Goal: Transaction & Acquisition: Purchase product/service

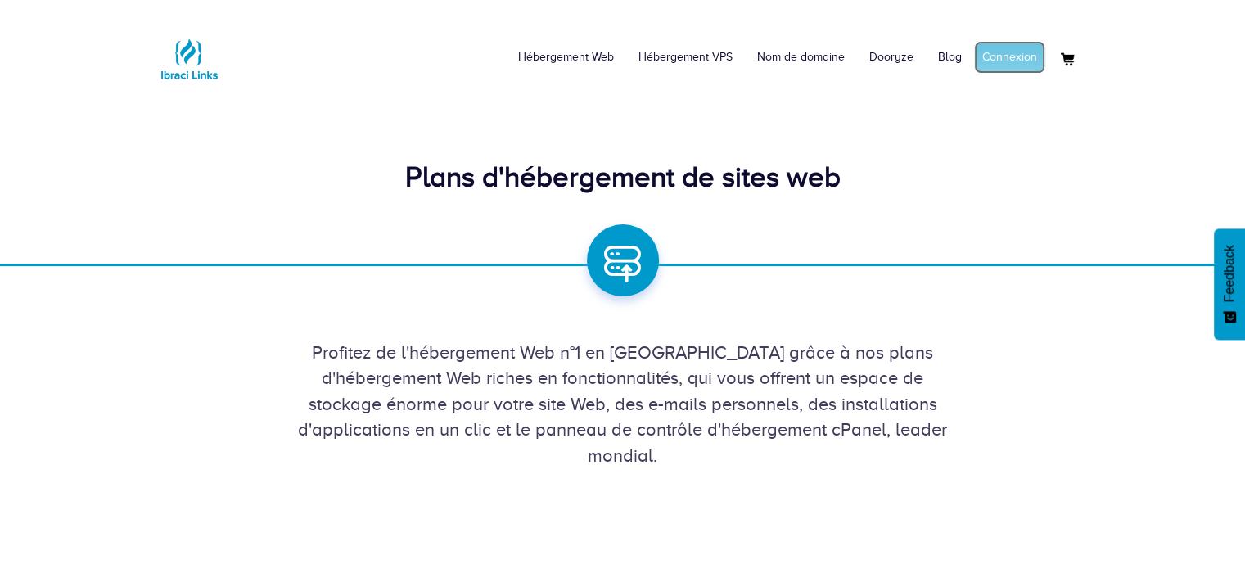
click at [1002, 50] on link "Connexion" at bounding box center [1009, 57] width 71 height 33
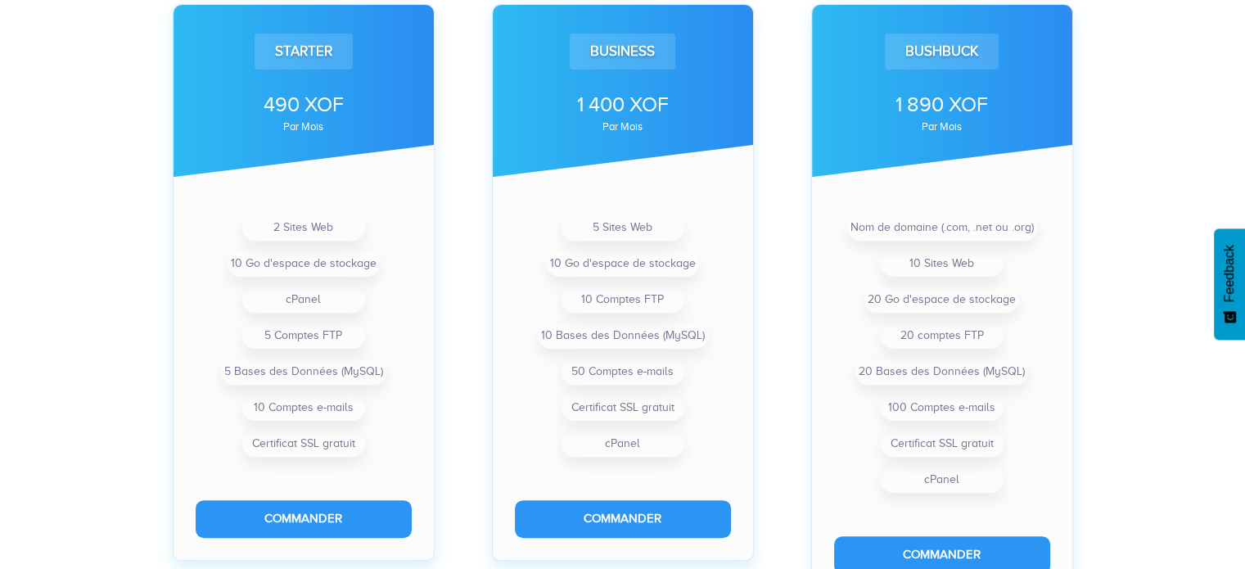
scroll to position [598, 0]
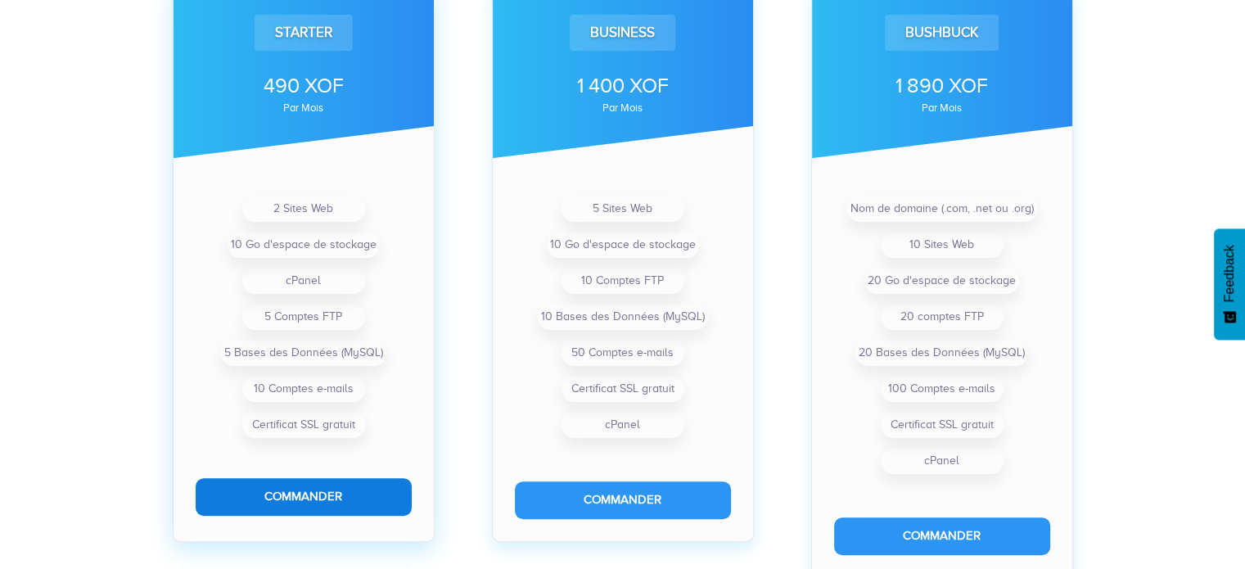
click at [236, 490] on button "Commander" at bounding box center [304, 496] width 216 height 37
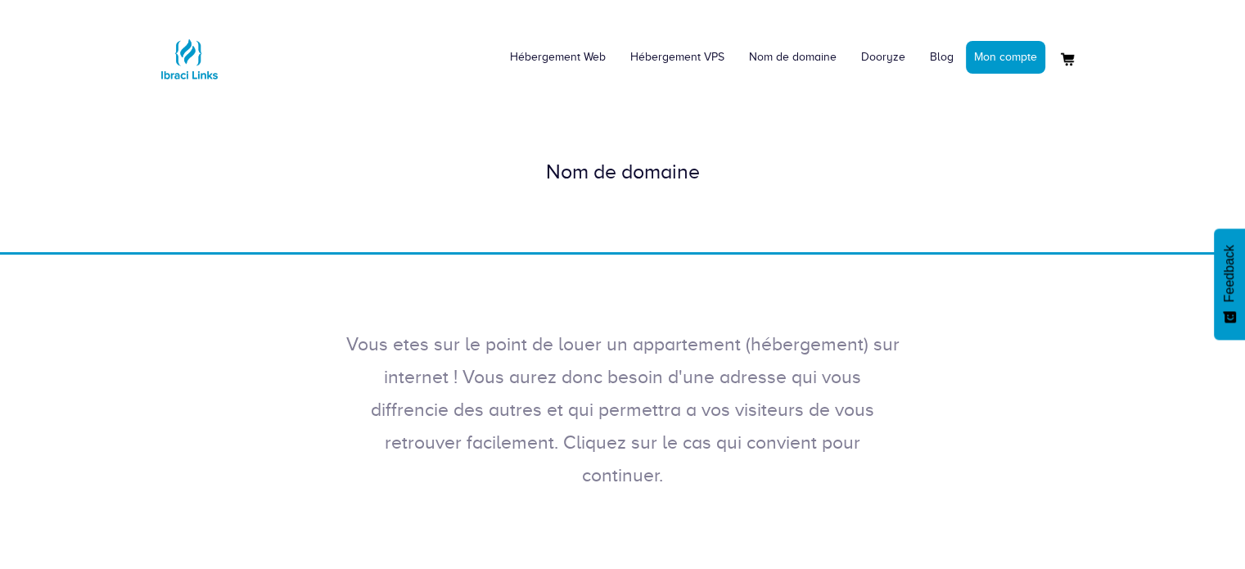
click at [236, 490] on div "Vous etes sur le point de louer un appartement (hébergement) sur internet ! Vou…" at bounding box center [622, 390] width 1245 height 270
click at [239, 472] on div "Vous etes sur le point de louer un appartement (hébergement) sur internet ! Vou…" at bounding box center [622, 390] width 1245 height 270
click at [571, 178] on div "Nom de domaine" at bounding box center [622, 171] width 933 height 29
click at [992, 69] on link "Mon compte" at bounding box center [1005, 57] width 79 height 33
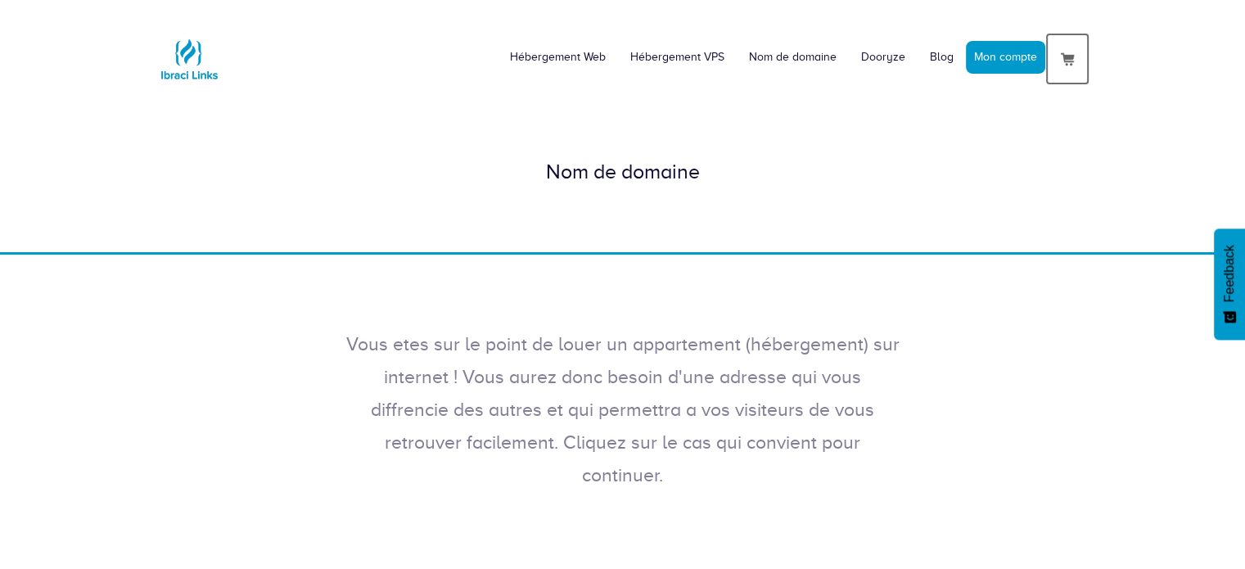
click at [1064, 55] on img at bounding box center [1068, 59] width 20 height 20
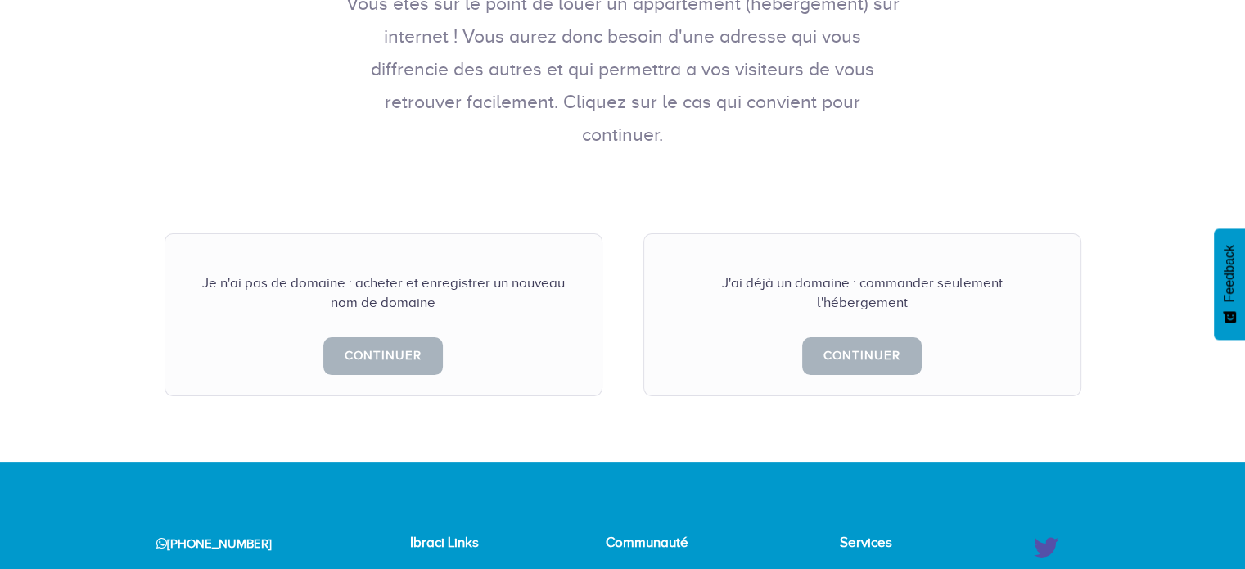
scroll to position [344, 0]
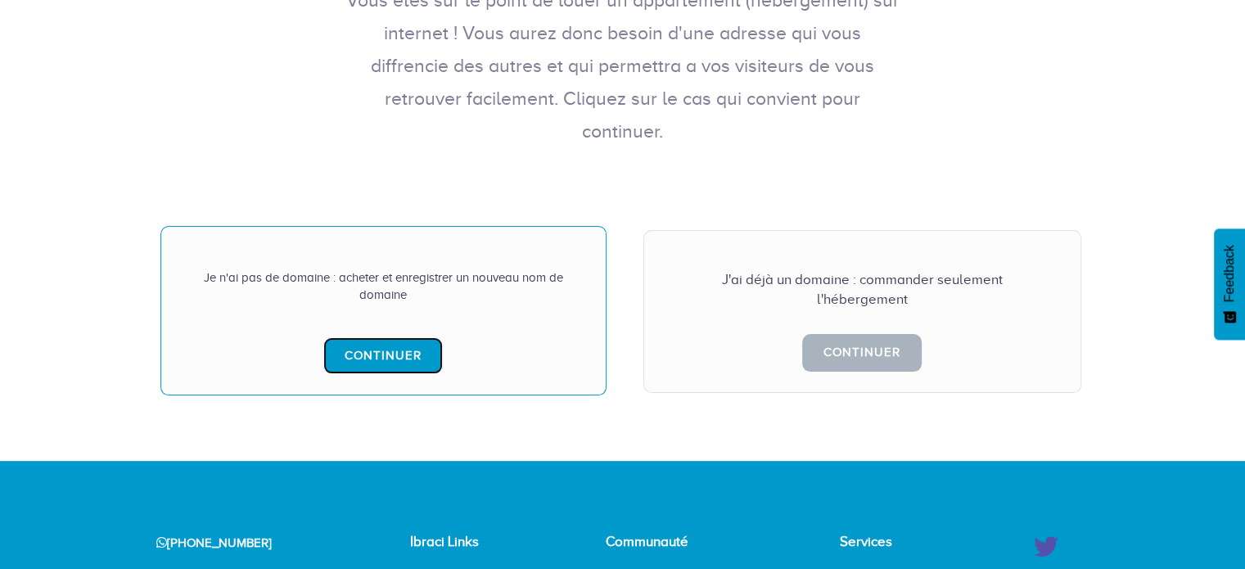
click at [352, 337] on link "Continuer" at bounding box center [383, 355] width 120 height 37
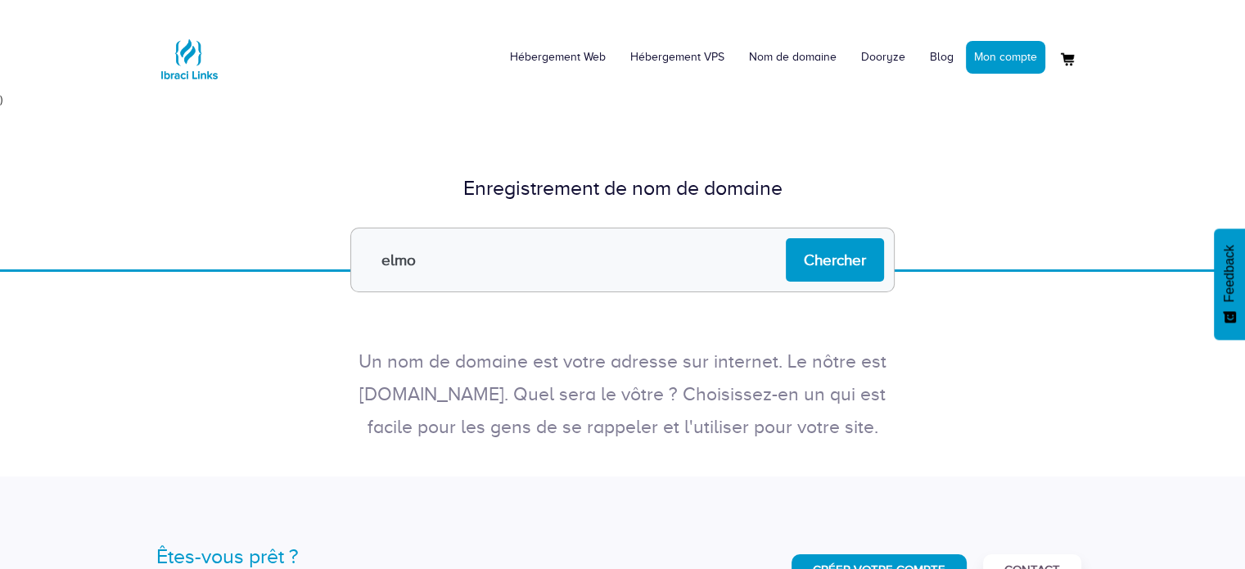
type input "[DOMAIN_NAME]"
click at [856, 261] on input "Chercher" at bounding box center [835, 259] width 98 height 43
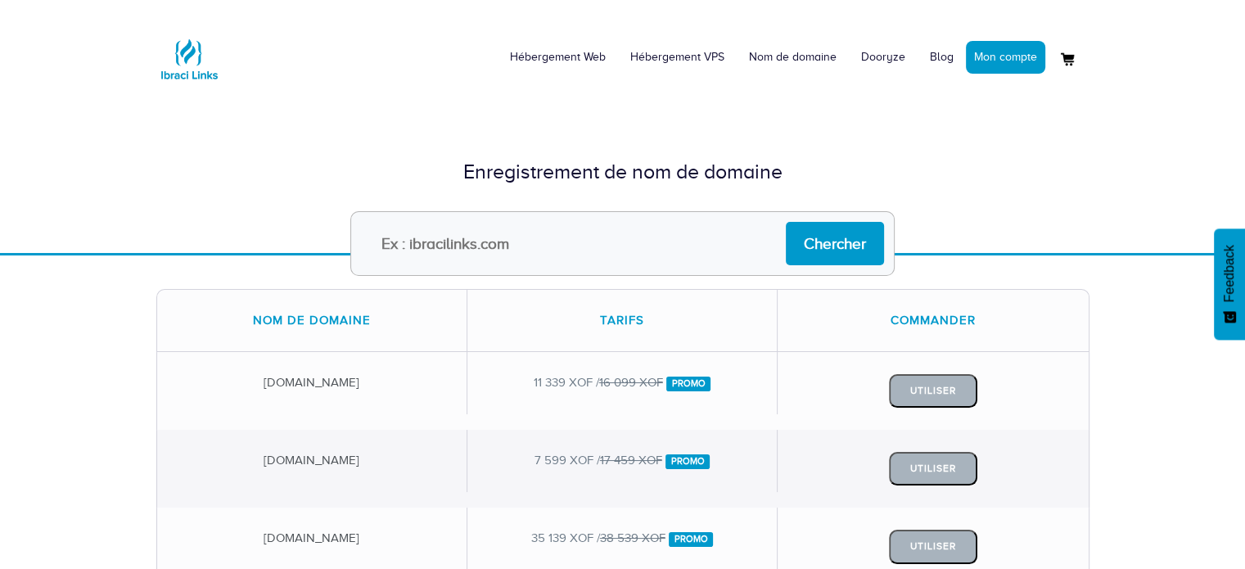
click at [527, 245] on input "text" at bounding box center [622, 243] width 544 height 65
type input "elmoguso"
click at [828, 234] on input "Chercher" at bounding box center [835, 243] width 98 height 43
click at [540, 253] on input "text" at bounding box center [622, 243] width 544 height 65
type input "[DOMAIN_NAME]"
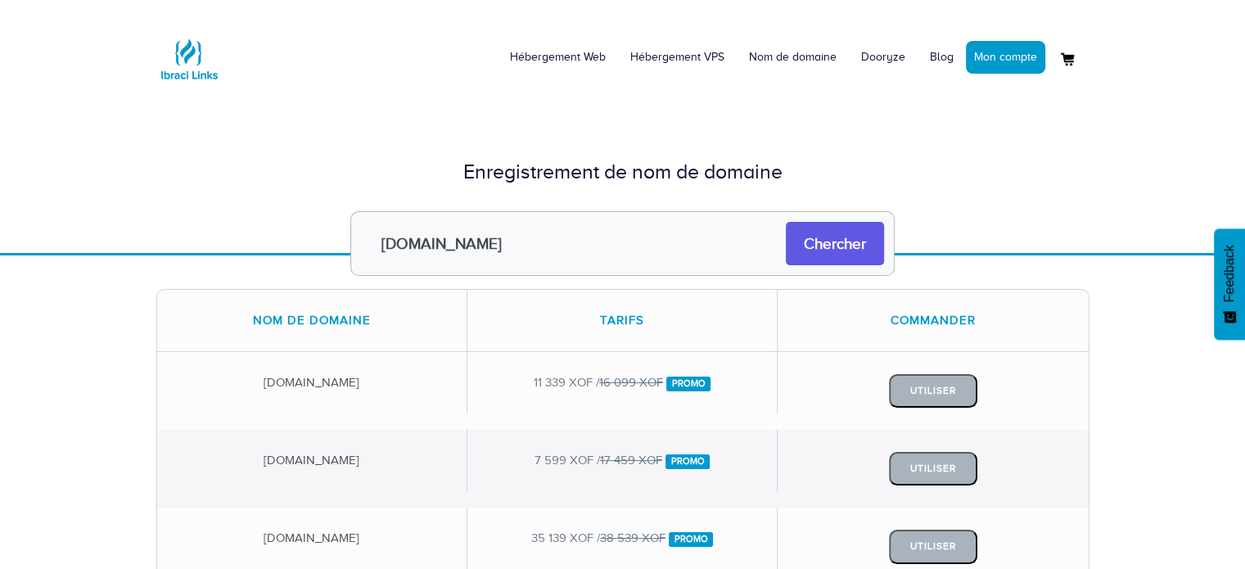
click at [868, 242] on input "Chercher" at bounding box center [835, 243] width 98 height 43
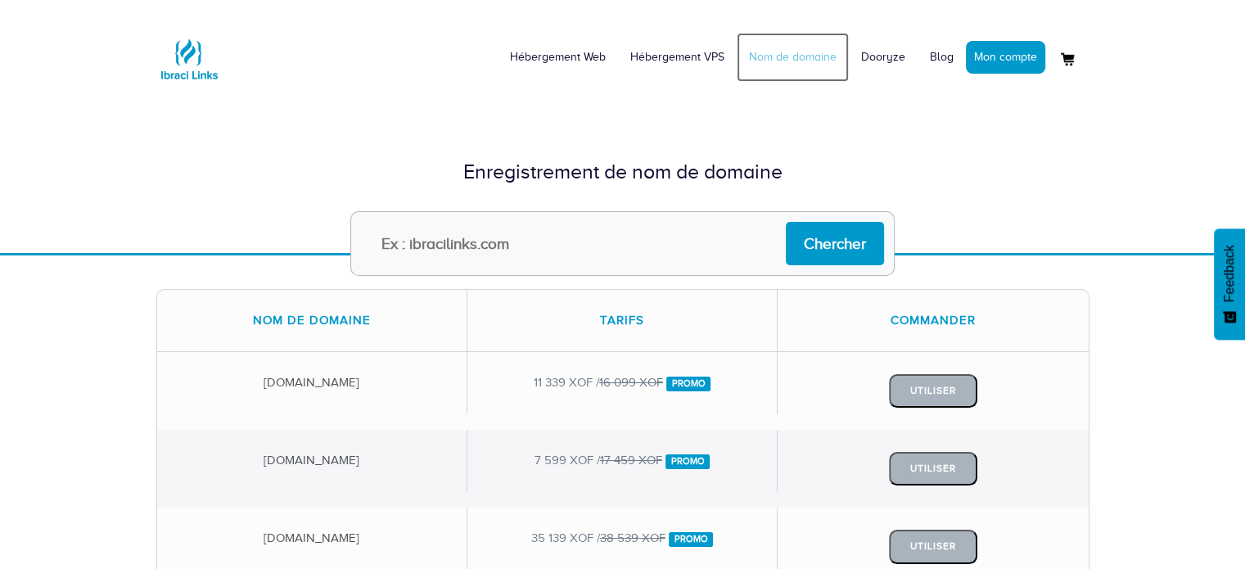
click at [793, 55] on link "Nom de domaine" at bounding box center [793, 57] width 112 height 49
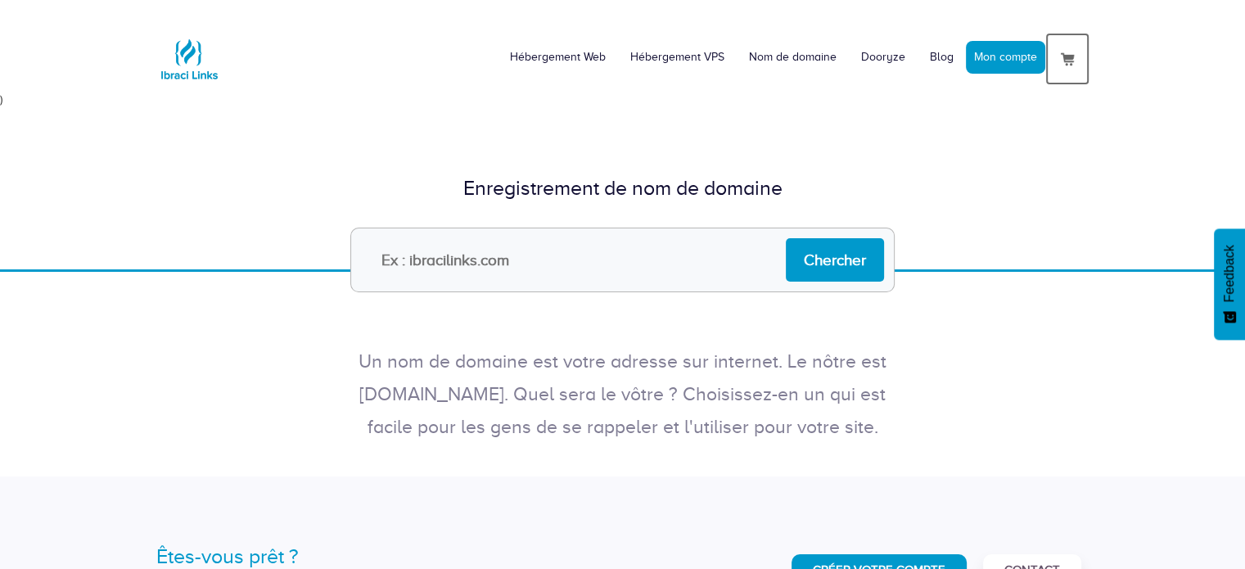
click at [1068, 61] on img at bounding box center [1068, 59] width 20 height 20
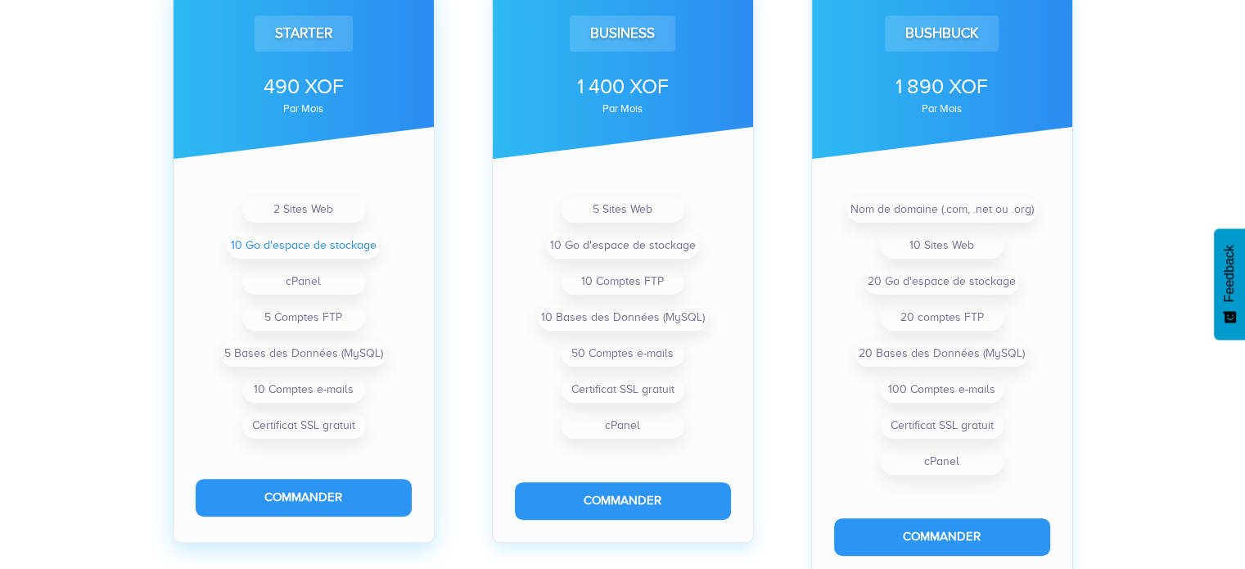
scroll to position [598, 0]
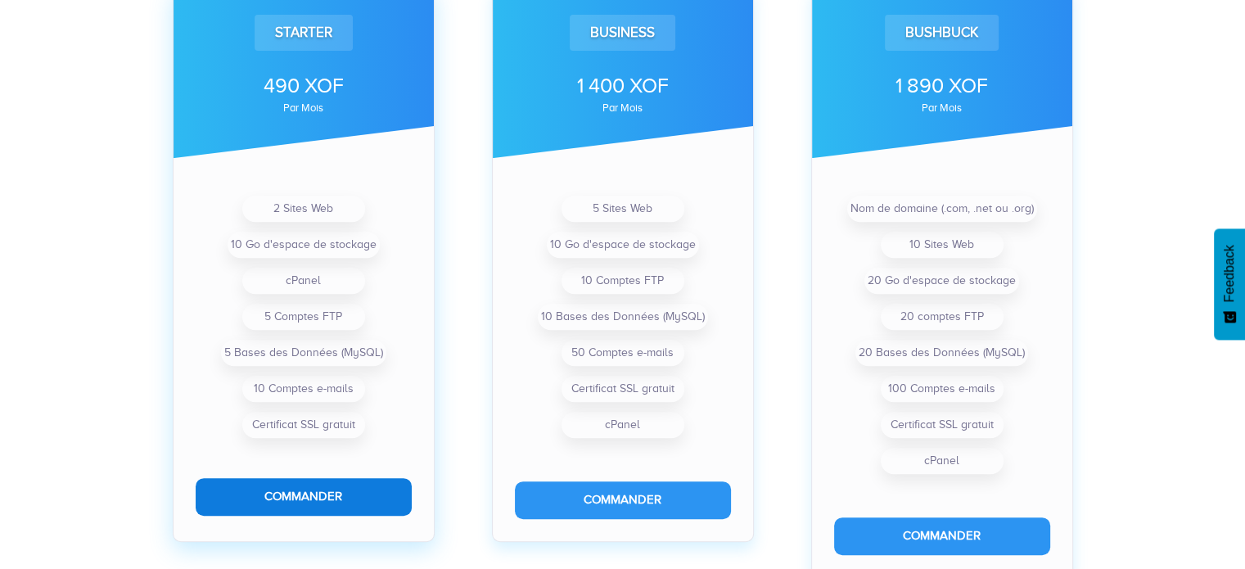
click at [300, 495] on button "Commander" at bounding box center [304, 496] width 216 height 37
